Goal: Task Accomplishment & Management: Manage account settings

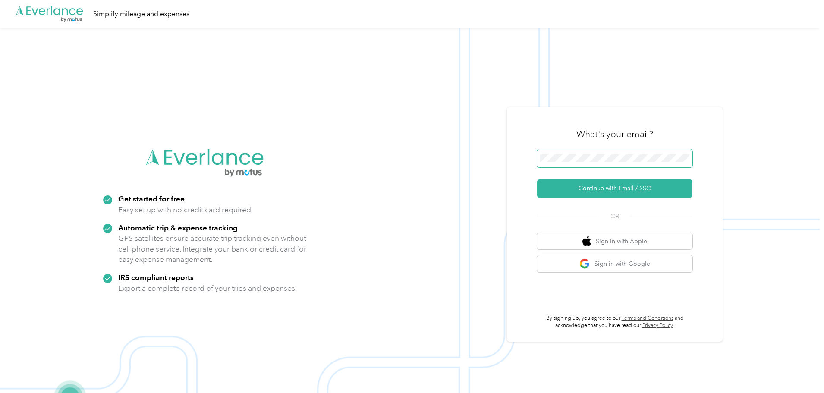
click at [604, 149] on span at bounding box center [614, 158] width 155 height 18
click at [610, 188] on button "Continue with Email / SSO" at bounding box center [614, 189] width 155 height 18
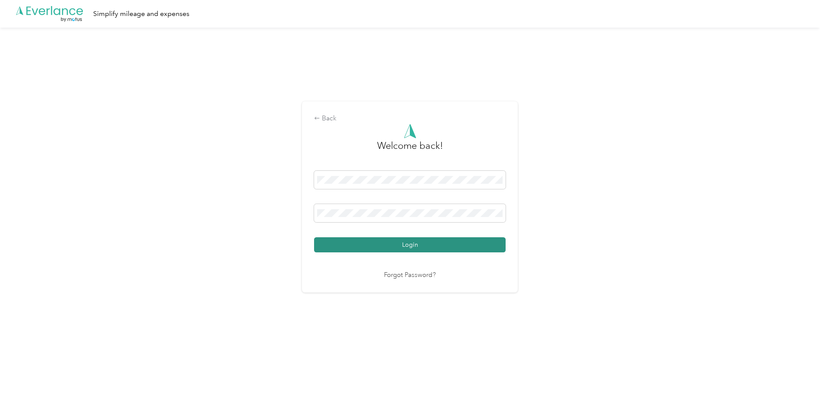
click at [349, 248] on button "Login" at bounding box center [410, 244] width 192 height 15
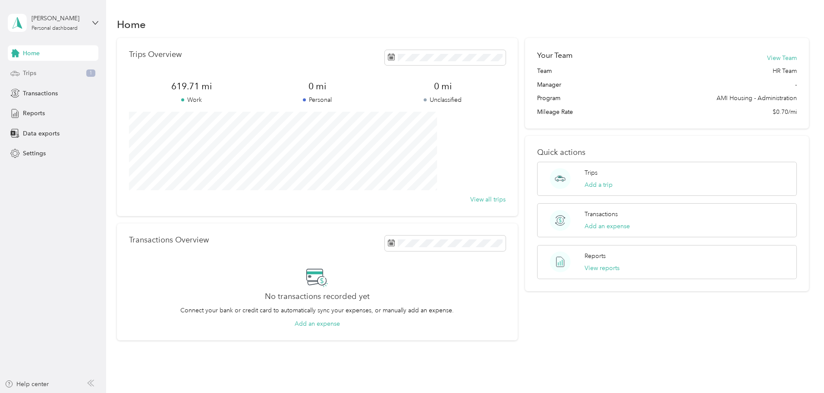
click at [32, 73] on span "Trips" at bounding box center [29, 73] width 13 height 9
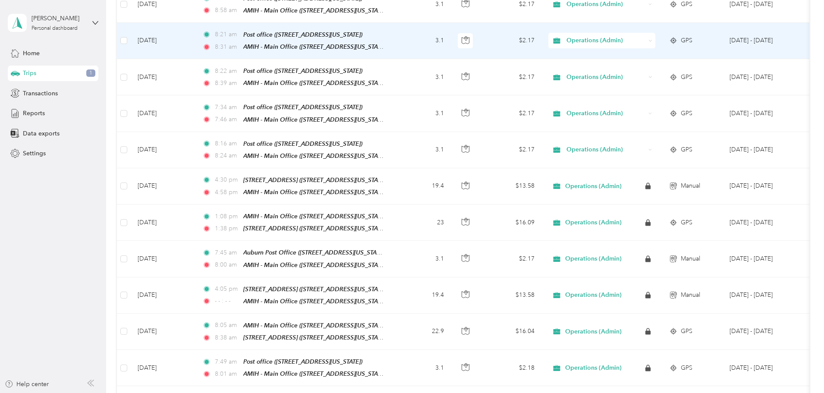
scroll to position [259, 0]
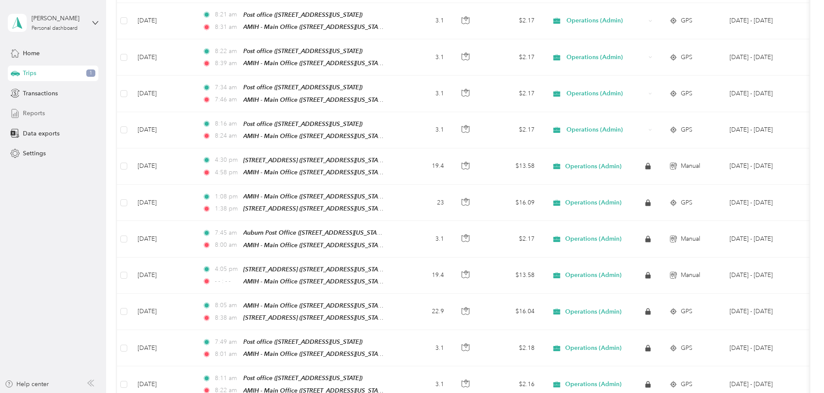
click at [24, 113] on span "Reports" at bounding box center [34, 113] width 22 height 9
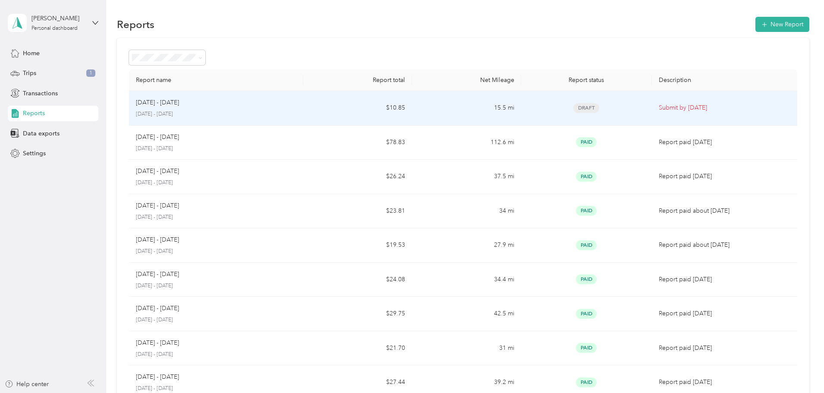
click at [365, 111] on td "$10.85" at bounding box center [357, 108] width 109 height 35
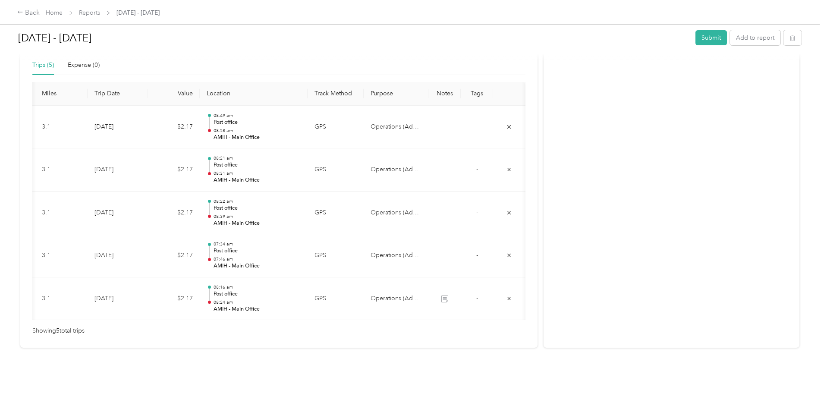
scroll to position [0, 99]
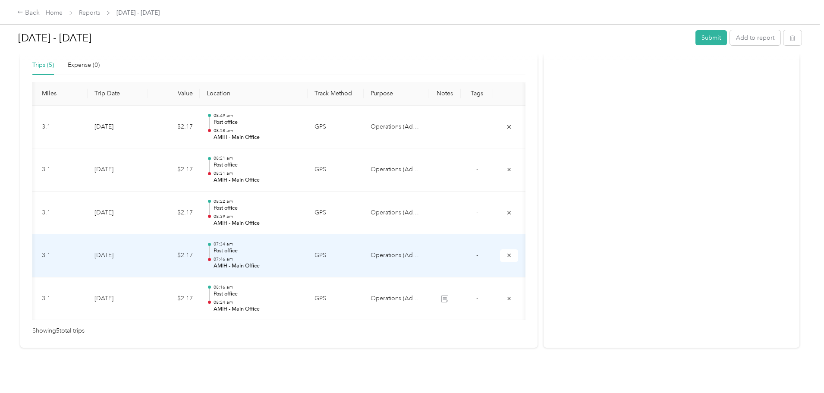
click at [428, 246] on td at bounding box center [444, 255] width 32 height 43
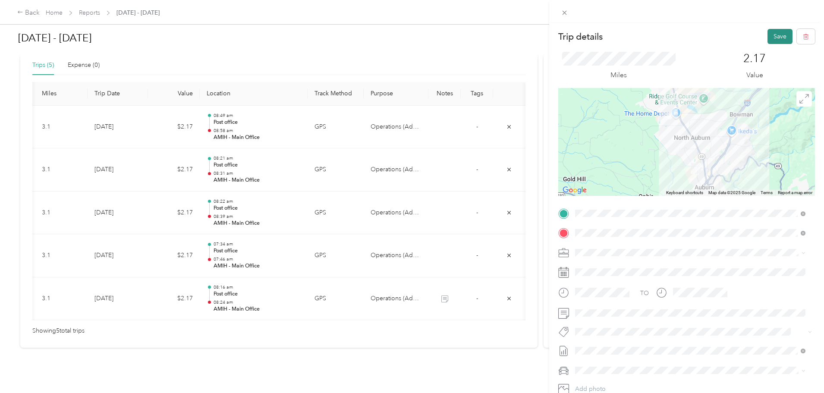
click at [775, 35] on button "Save" at bounding box center [780, 36] width 25 height 15
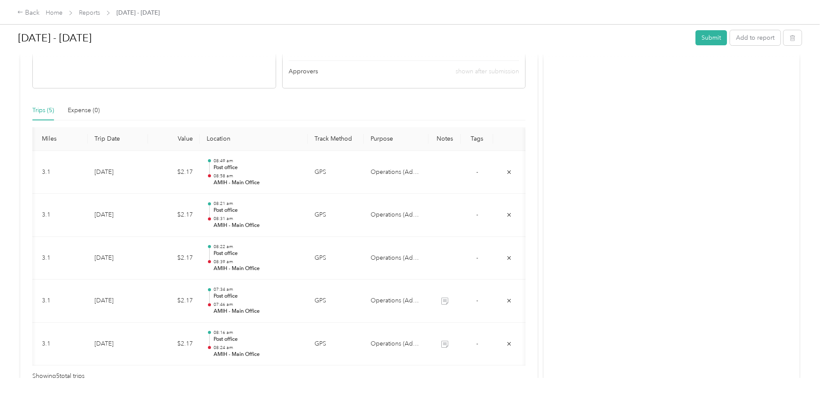
scroll to position [0, 0]
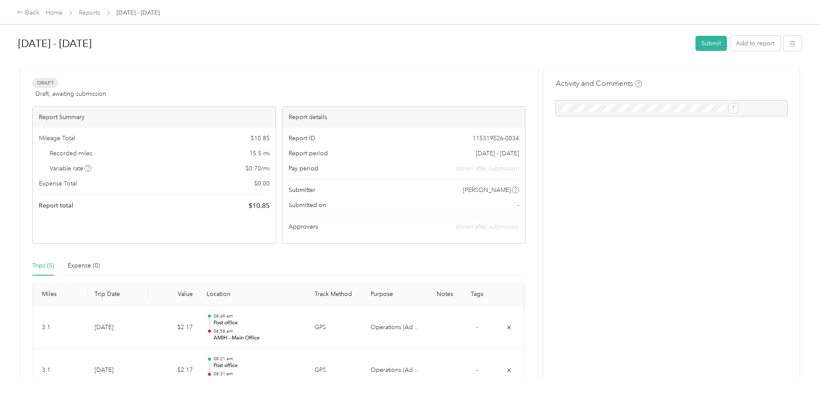
click at [63, 17] on span "Home" at bounding box center [54, 12] width 17 height 9
click at [51, 72] on div "Back Home Reports [DATE] - [DATE] [DATE] - [DATE] Submit Add to report Draft Dr…" at bounding box center [410, 196] width 820 height 393
